Goal: Find contact information

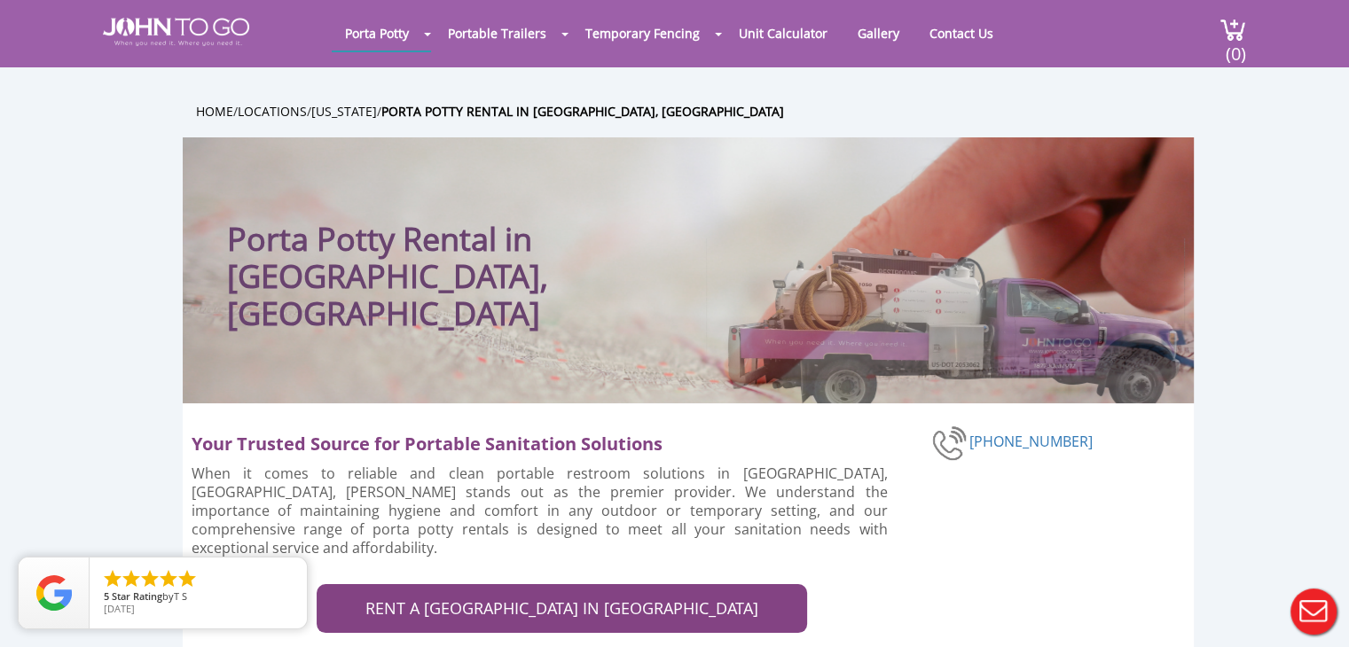
click at [951, 34] on div at bounding box center [674, 323] width 1349 height 647
click at [951, 34] on link "Contact Us" at bounding box center [961, 33] width 90 height 35
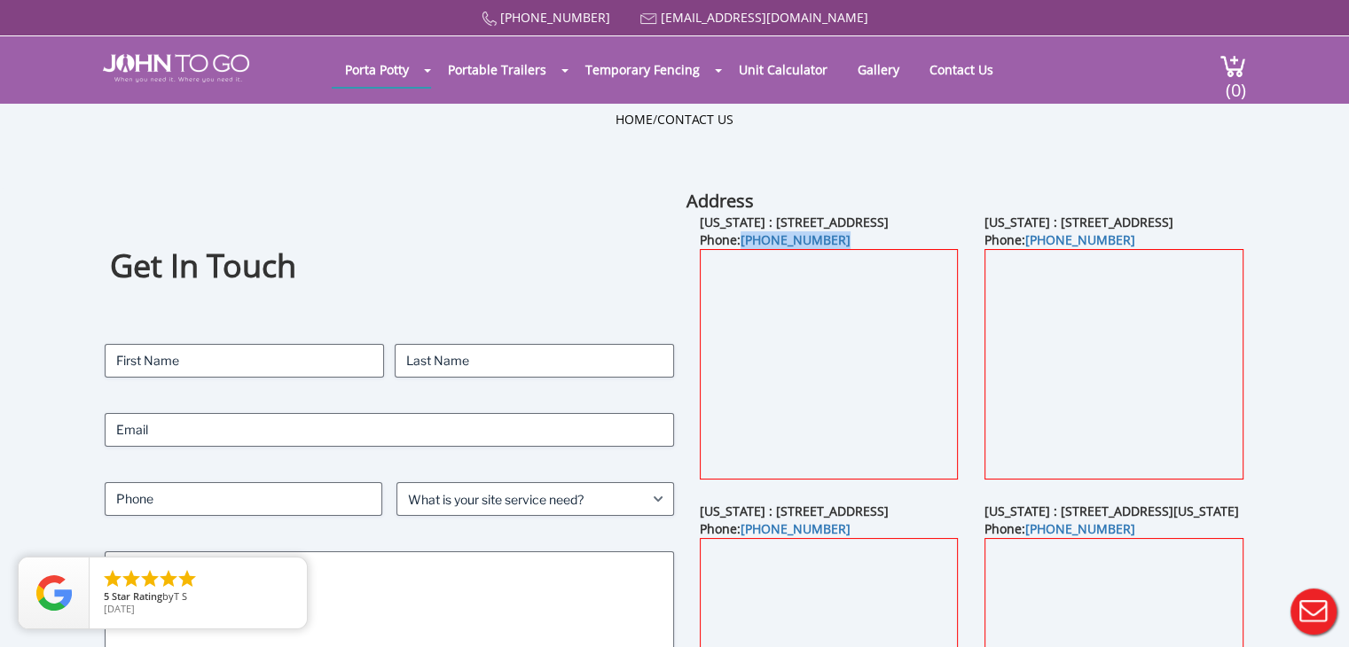
drag, startPoint x: 905, startPoint y: 253, endPoint x: 741, endPoint y: 249, distance: 163.2
click at [741, 249] on div "New Jersey : 21 Van Natta Drive, Ringwood, NJ 07456 Phone: (845) 957-9875" at bounding box center [828, 358] width 285 height 289
copy link "[PHONE_NUMBER]"
click at [539, 171] on div "Home / Contact Us" at bounding box center [675, 146] width 1038 height 71
drag, startPoint x: 865, startPoint y: 249, endPoint x: 745, endPoint y: 256, distance: 119.9
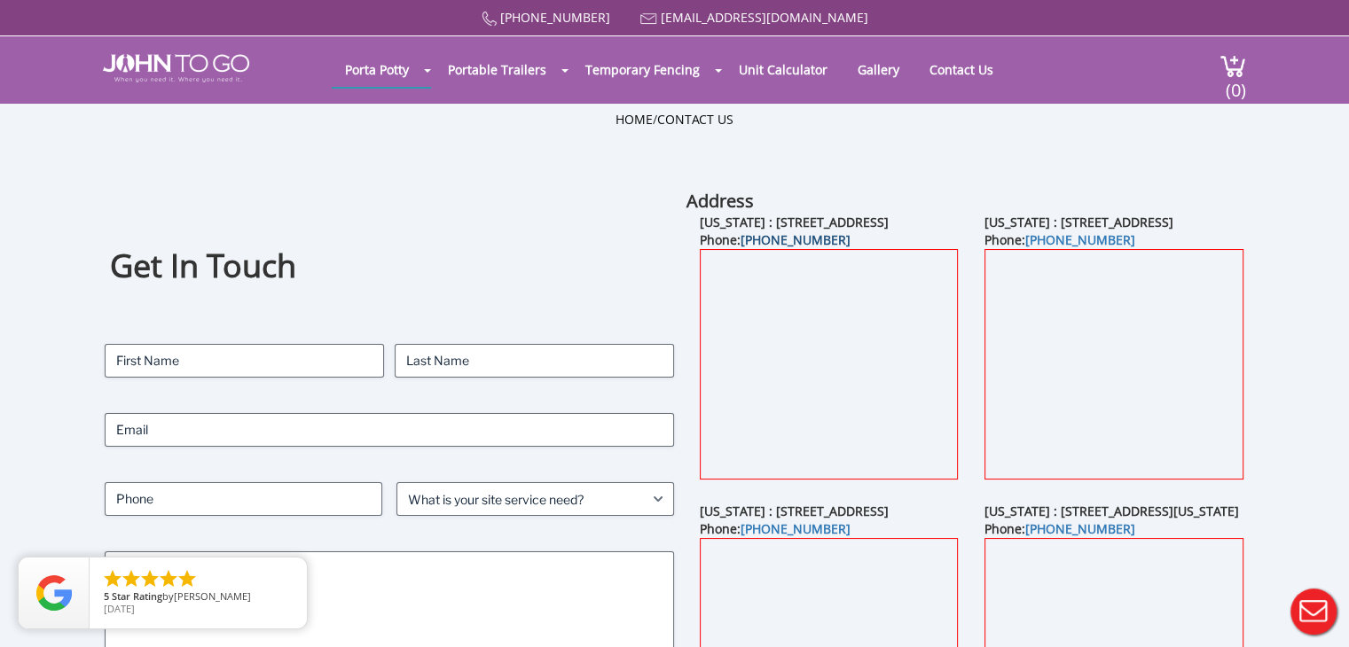
click at [745, 256] on div "New Jersey : 21 Van Natta Drive, Ringwood, NJ 07456 Phone: (845) 957-9875" at bounding box center [828, 358] width 285 height 289
drag, startPoint x: 843, startPoint y: 253, endPoint x: 744, endPoint y: 263, distance: 99.8
click at [744, 263] on div "New Jersey : 21 Van Natta Drive, Ringwood, NJ 07456 Phone: (845) 957-9875" at bounding box center [828, 358] width 285 height 289
copy link "[PHONE_NUMBER]"
drag, startPoint x: 829, startPoint y: 20, endPoint x: 692, endPoint y: 27, distance: 137.6
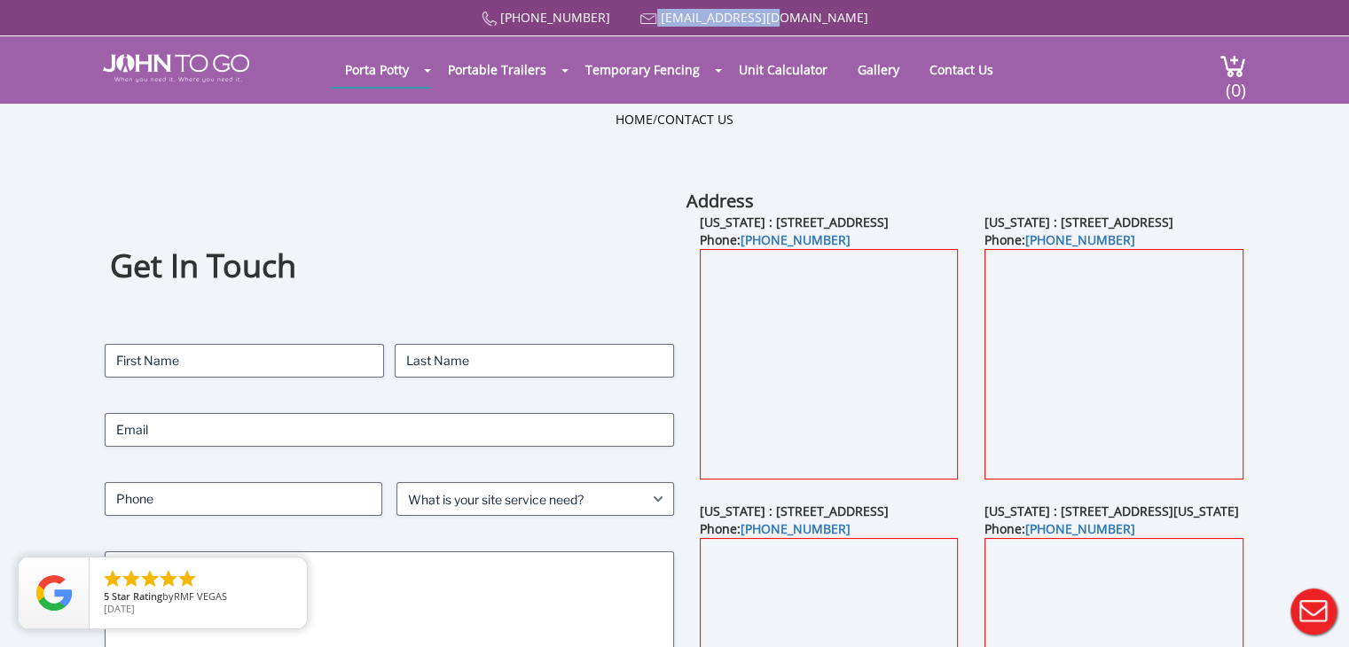
click at [692, 27] on div "(877) 564 6977 info@johntogo.com" at bounding box center [674, 18] width 1349 height 36
copy span "[EMAIL_ADDRESS][DOMAIN_NAME]"
drag, startPoint x: 701, startPoint y: 223, endPoint x: 759, endPoint y: 236, distance: 59.8
click at [759, 236] on div "New Jersey : 21 Van Natta Drive, Ringwood, NJ 07456 Phone: (845) 957-9875" at bounding box center [828, 358] width 285 height 289
copy b "New Jersey : 21 Van Natta Drive, Ringwood, NJ 07456"
